Goal: Transaction & Acquisition: Purchase product/service

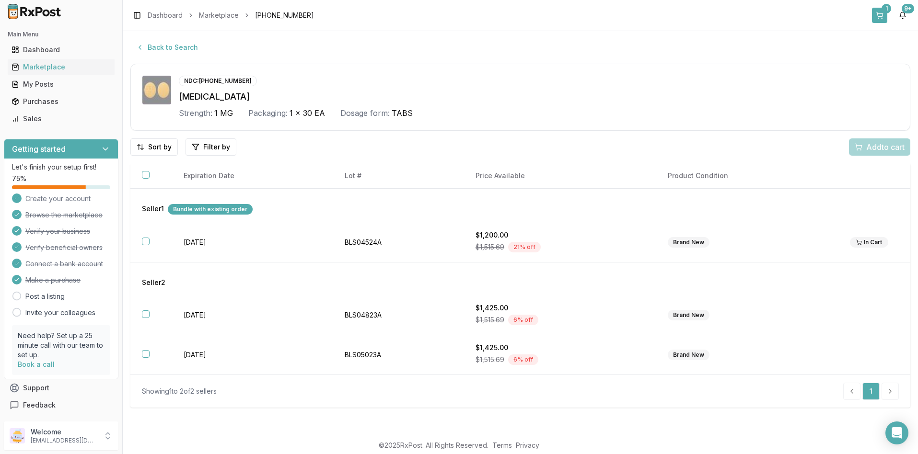
click at [881, 16] on button "1" at bounding box center [879, 15] width 15 height 15
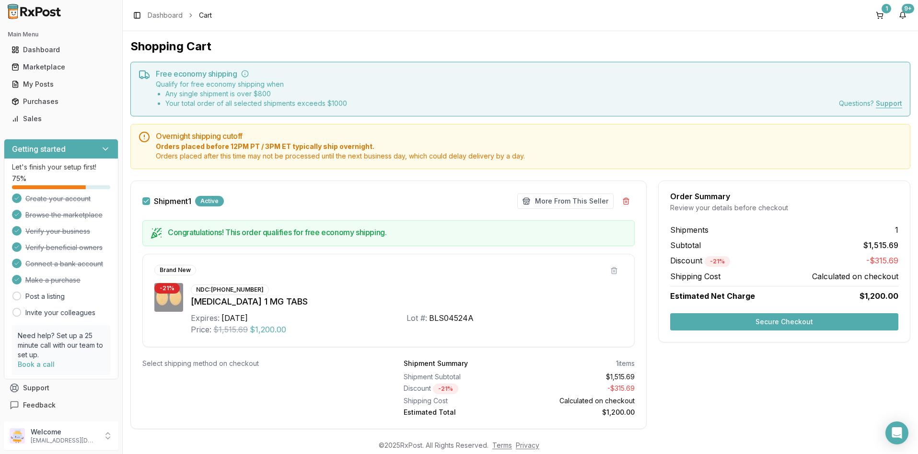
click at [776, 321] on button "Secure Checkout" at bounding box center [784, 321] width 228 height 17
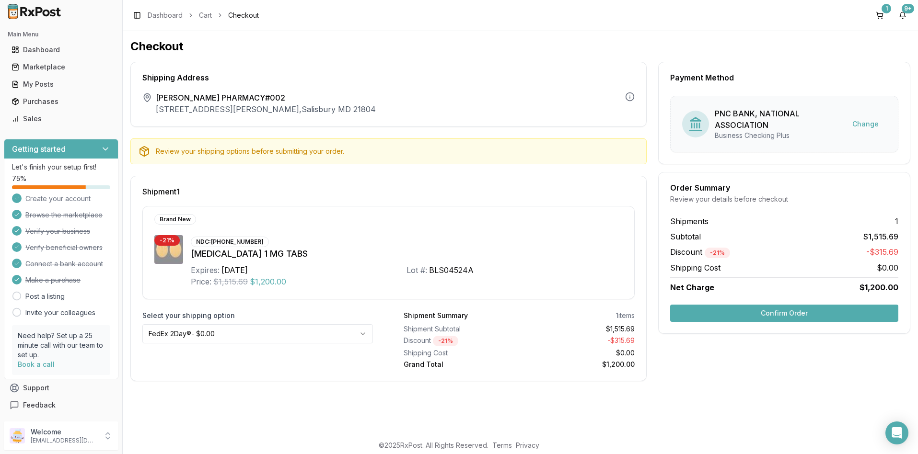
click at [767, 314] on button "Confirm Order" at bounding box center [784, 313] width 228 height 17
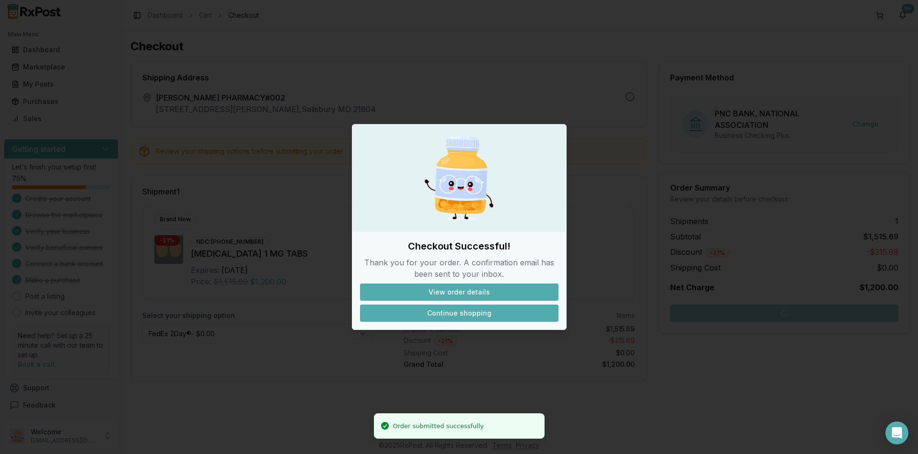
click at [471, 312] on button "Continue shopping" at bounding box center [459, 313] width 198 height 17
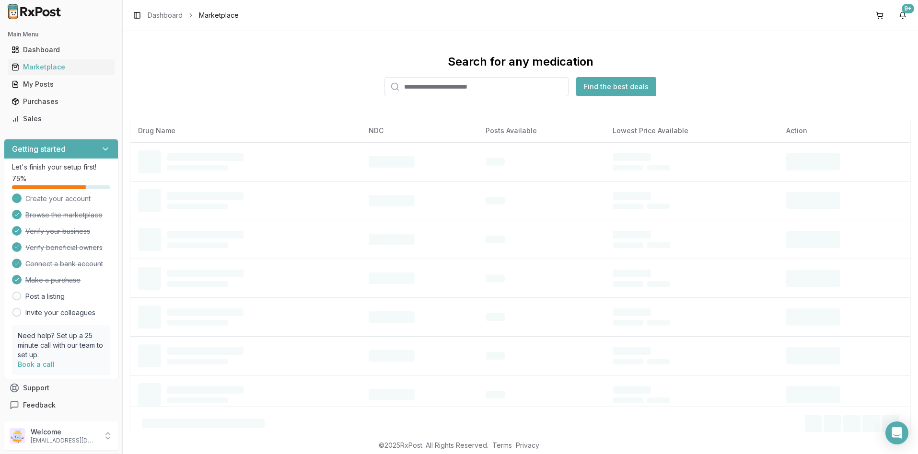
click at [420, 87] on input "search" at bounding box center [476, 86] width 184 height 19
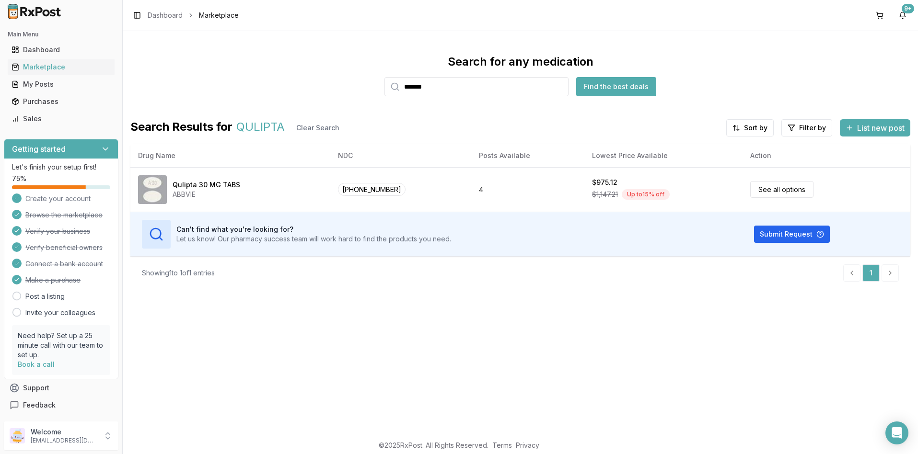
type input "*******"
